Goal: Check status: Check status

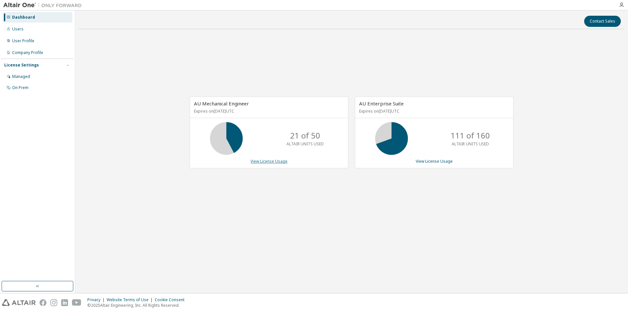
click at [277, 161] on link "View License Usage" at bounding box center [269, 161] width 37 height 6
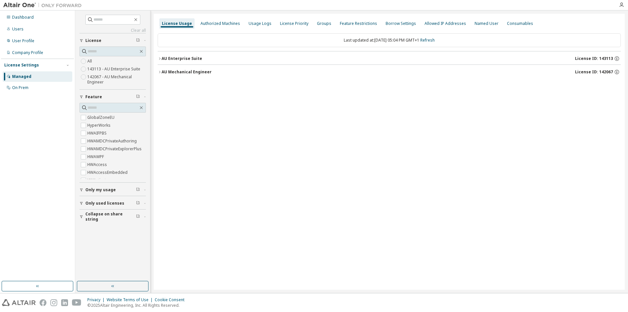
click at [168, 70] on div "AU Mechanical Engineer" at bounding box center [187, 71] width 50 height 5
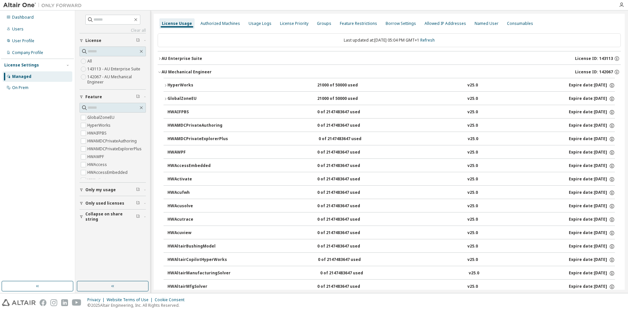
click at [163, 71] on div "AU Mechanical Engineer" at bounding box center [187, 71] width 50 height 5
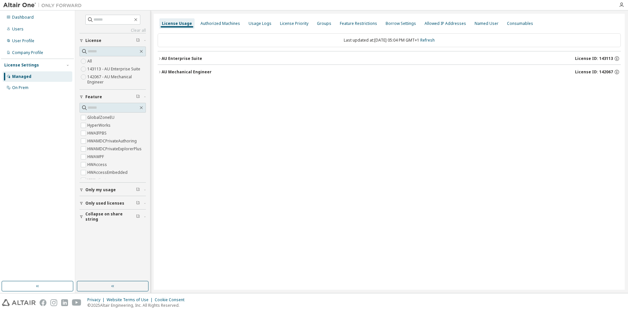
click at [89, 187] on span "Only my usage" at bounding box center [100, 189] width 30 height 5
click at [91, 188] on span "Only my usage" at bounding box center [100, 189] width 30 height 5
click at [93, 202] on span "Only used licenses" at bounding box center [104, 203] width 39 height 5
click at [95, 202] on span "Only used licenses" at bounding box center [104, 203] width 39 height 5
click at [113, 214] on span "Collapse on share string" at bounding box center [110, 214] width 51 height 10
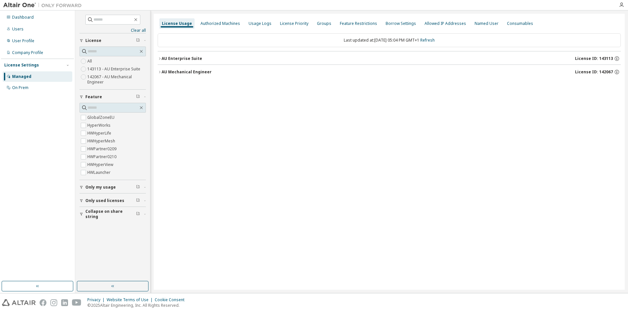
click at [161, 69] on button "AU Mechanical Engineer License ID: 142067" at bounding box center [389, 72] width 463 height 14
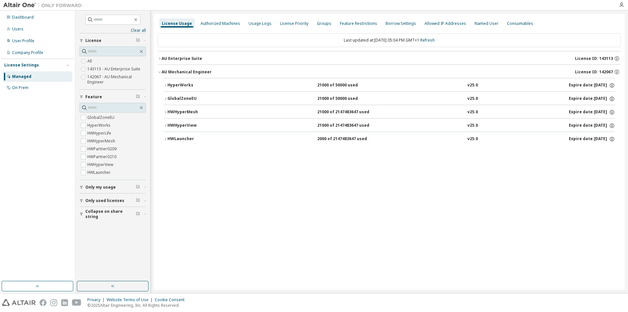
click at [163, 58] on div "AU Enterprise Suite" at bounding box center [182, 58] width 41 height 5
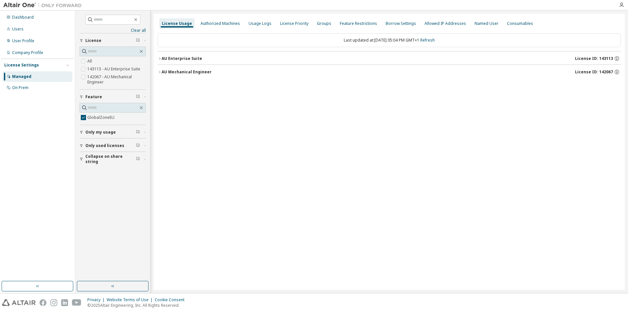
click at [173, 70] on div "AU Mechanical Engineer" at bounding box center [187, 71] width 50 height 5
click at [171, 57] on div "AU Enterprise Suite" at bounding box center [182, 58] width 41 height 5
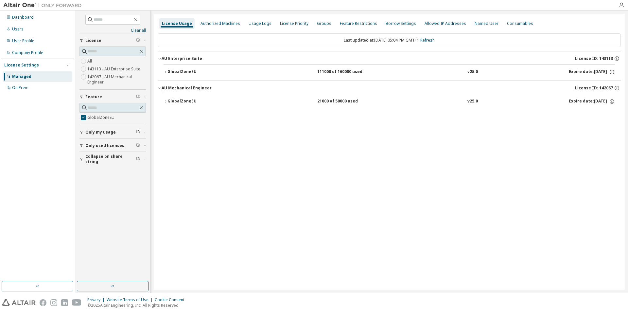
click at [171, 100] on div "GlobalZoneEU" at bounding box center [197, 101] width 59 height 6
click at [178, 70] on div "GlobalZoneEU" at bounding box center [197, 72] width 59 height 6
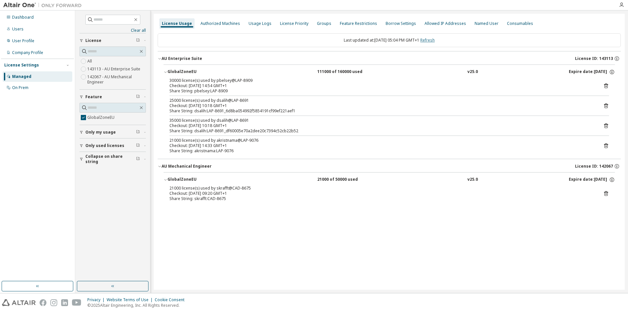
click at [435, 39] on link "Refresh" at bounding box center [427, 40] width 14 height 6
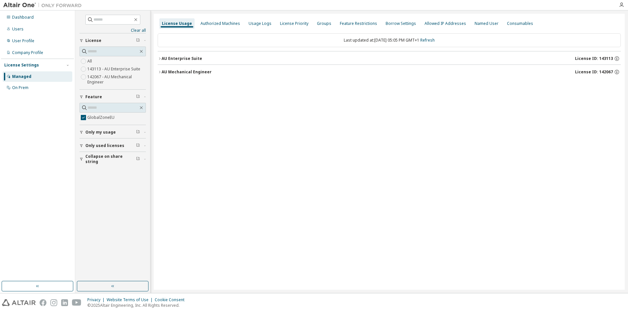
click at [174, 72] on div "AU Mechanical Engineer" at bounding box center [187, 71] width 50 height 5
click at [179, 84] on div "GlobalZoneEU" at bounding box center [197, 85] width 59 height 6
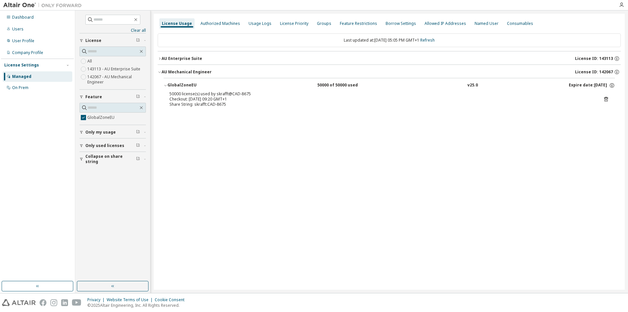
click at [167, 60] on div "AU Enterprise Suite" at bounding box center [182, 58] width 41 height 5
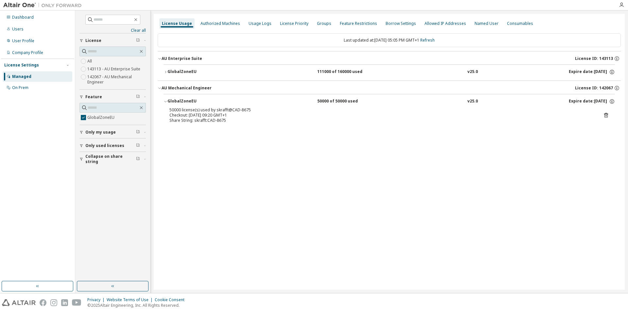
click at [181, 70] on div "GlobalZoneEU" at bounding box center [197, 72] width 59 height 6
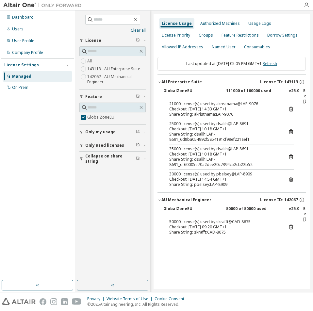
click at [276, 65] on link "Refresh" at bounding box center [270, 64] width 14 height 6
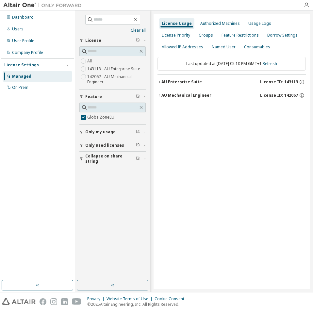
drag, startPoint x: 160, startPoint y: 96, endPoint x: 160, endPoint y: 92, distance: 4.3
click at [160, 96] on icon "button" at bounding box center [160, 96] width 4 height 4
click at [161, 81] on icon "button" at bounding box center [160, 82] width 4 height 4
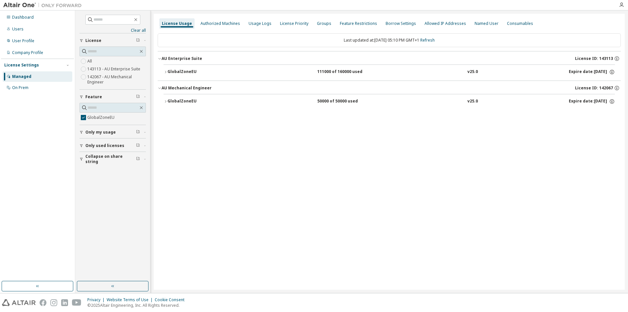
click at [173, 101] on div "GlobalZoneEU" at bounding box center [197, 101] width 59 height 6
click at [178, 70] on div "GlobalZoneEU" at bounding box center [197, 72] width 59 height 6
